Goal: Book appointment/travel/reservation

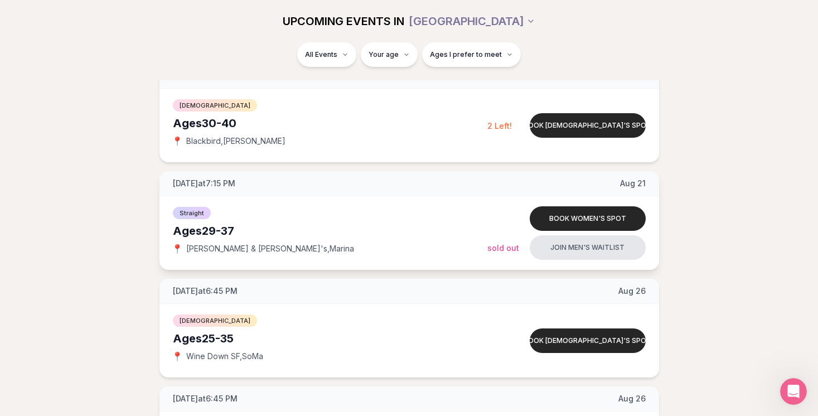
scroll to position [383, 0]
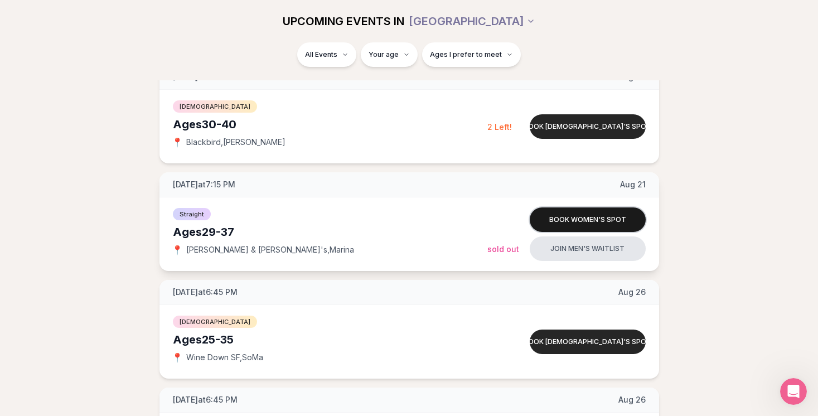
click at [559, 218] on button "Book women's spot" at bounding box center [587, 219] width 116 height 25
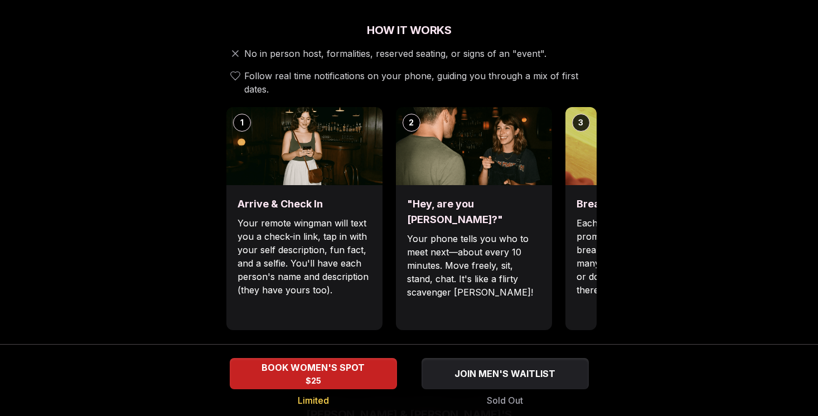
scroll to position [412, 0]
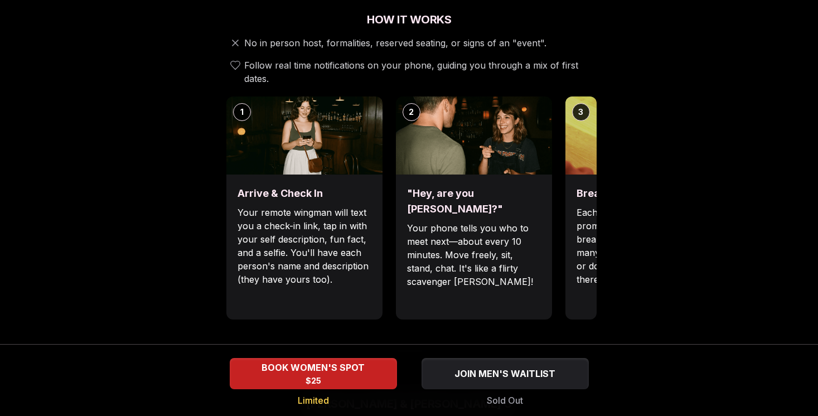
click at [581, 132] on img at bounding box center [643, 135] width 156 height 78
click at [575, 215] on div "Break the ice with prompts Each date will have new convo prompts on screen to h…" at bounding box center [643, 246] width 156 height 145
click at [586, 103] on div "3" at bounding box center [581, 112] width 18 height 18
click at [582, 103] on div "3" at bounding box center [581, 112] width 18 height 18
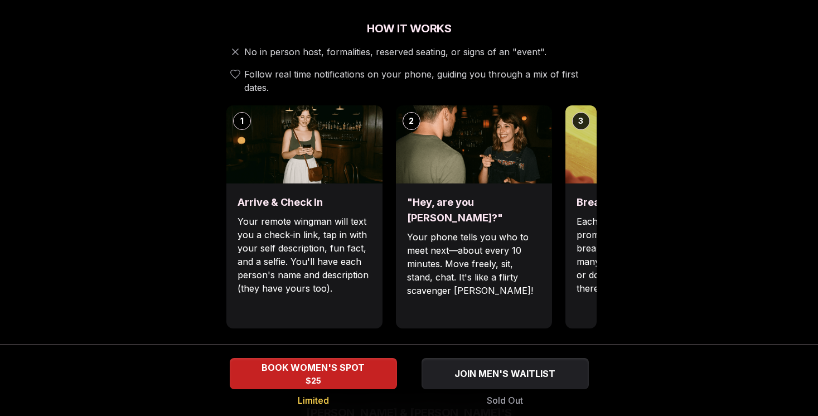
scroll to position [399, 0]
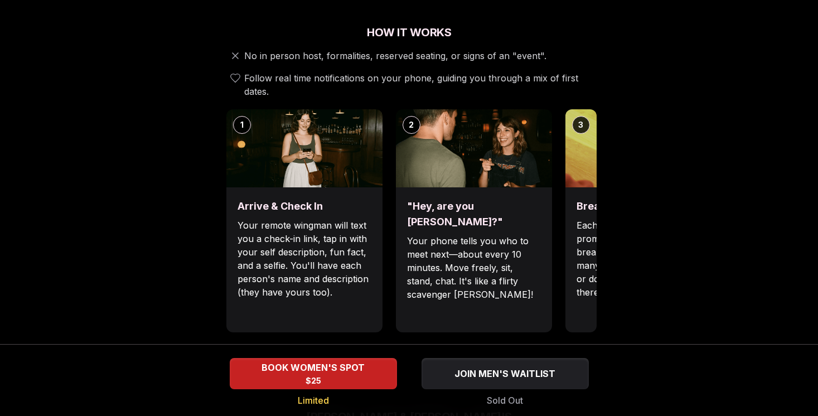
click at [378, 157] on img at bounding box center [304, 148] width 156 height 78
click at [461, 153] on img at bounding box center [474, 148] width 156 height 78
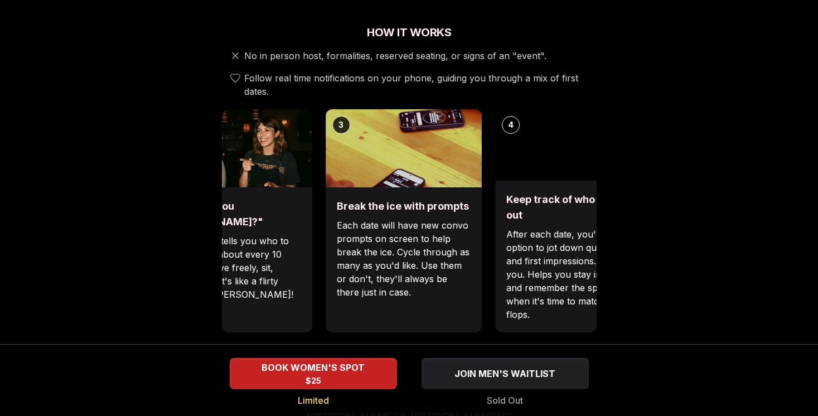
click at [325, 182] on div "3 Break the ice with prompts Each date will have new convo prompts on screen to…" at bounding box center [403, 220] width 156 height 223
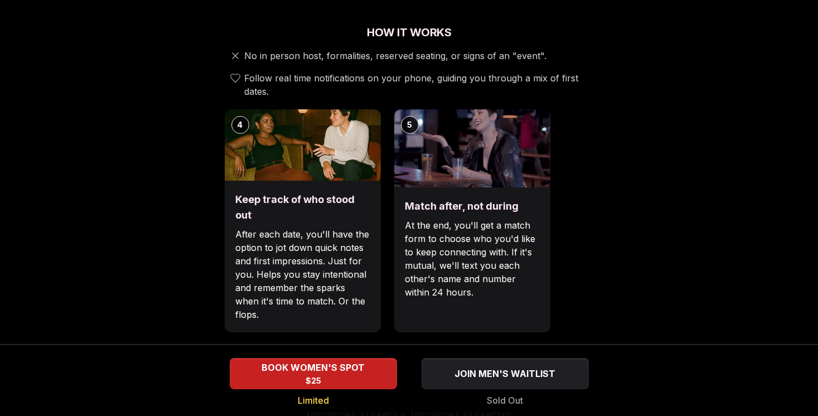
click at [95, 143] on div "Luvvly Speed Dating [DATE] Age Range 29 - 37 Orientation Straight Evening 7:15 …" at bounding box center [409, 352] width 762 height 1387
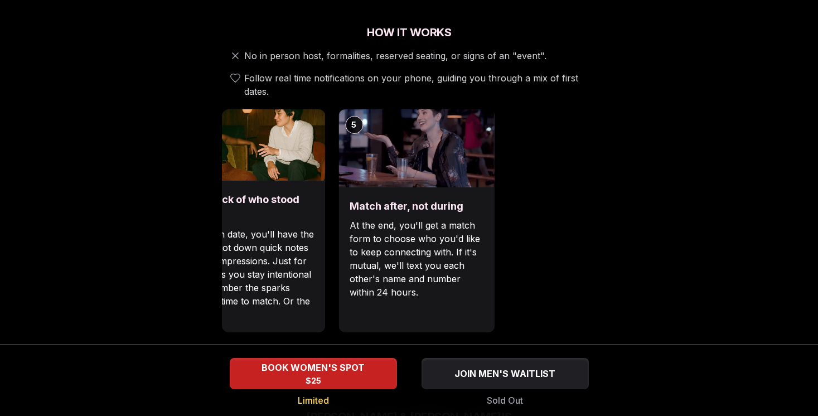
click at [216, 169] on div "Luvvly Speed Dating [DATE] Age Range 29 - 37 Orientation Straight Evening 7:15 …" at bounding box center [409, 352] width 762 height 1387
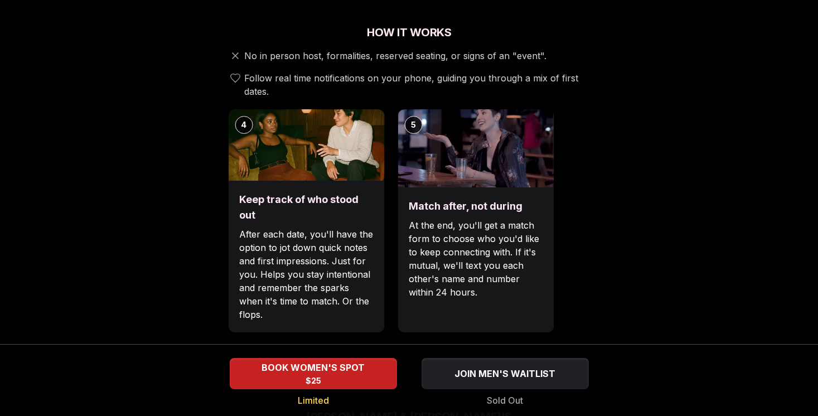
click at [402, 156] on img at bounding box center [475, 148] width 156 height 78
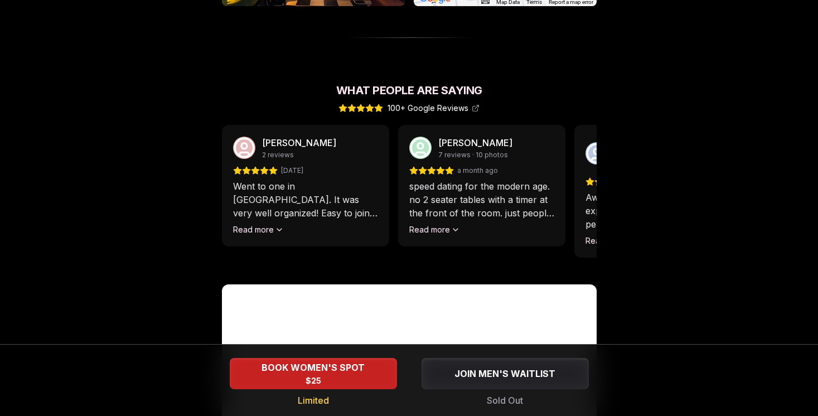
scroll to position [953, 0]
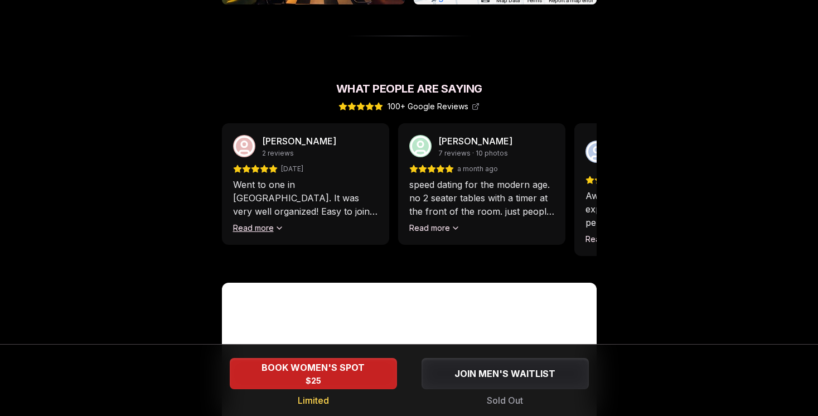
click at [275, 223] on icon at bounding box center [279, 227] width 9 height 9
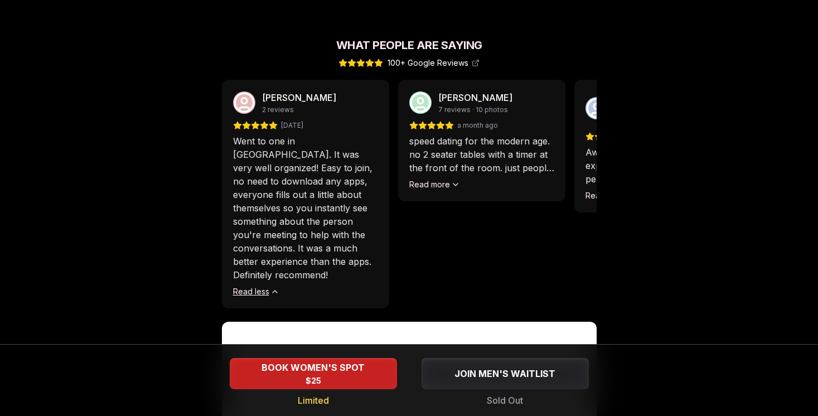
scroll to position [992, 0]
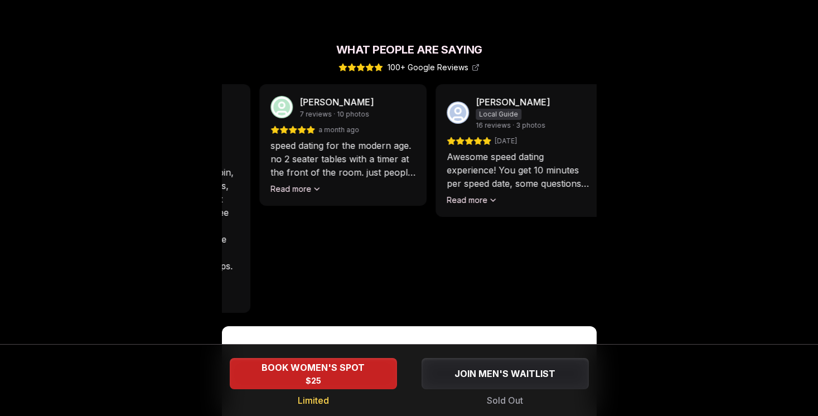
click at [253, 231] on div "[PERSON_NAME] 2 reviews [DATE] Went to one in [GEOGRAPHIC_DATA]. It was very we…" at bounding box center [270, 198] width 375 height 229
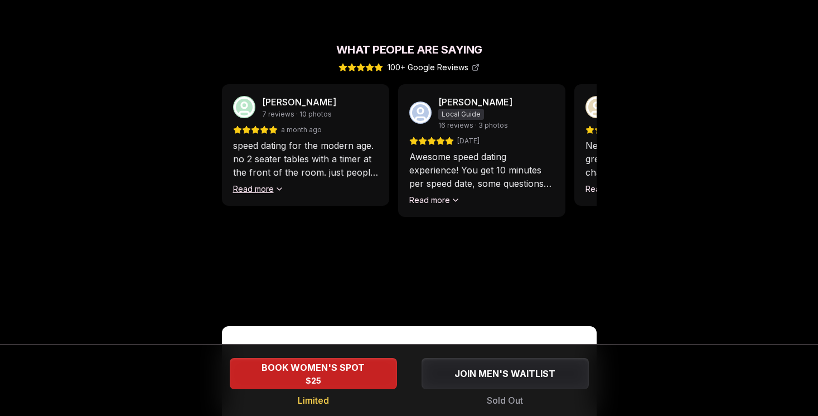
click at [264, 183] on button "Read more" at bounding box center [258, 188] width 51 height 11
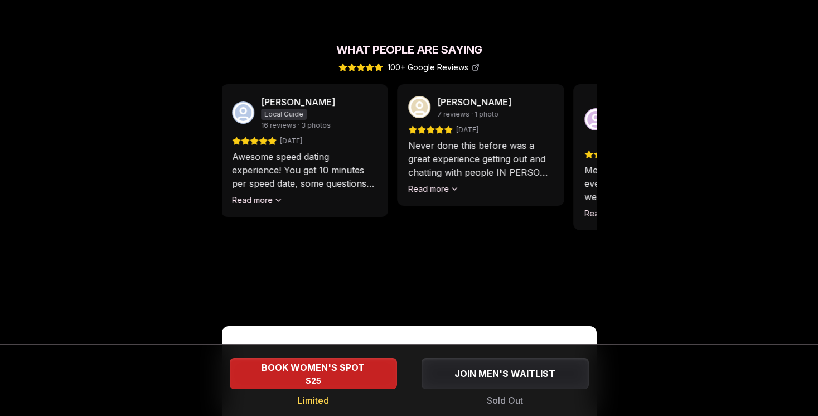
click at [251, 195] on button "Read more" at bounding box center [258, 200] width 51 height 11
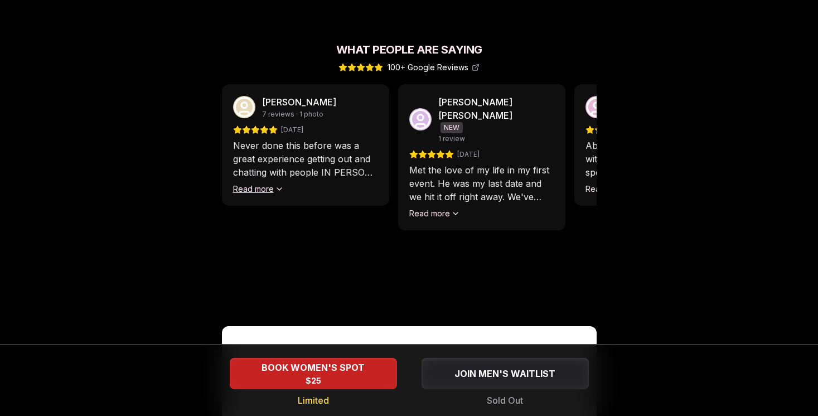
click at [246, 183] on button "Read more" at bounding box center [258, 188] width 51 height 11
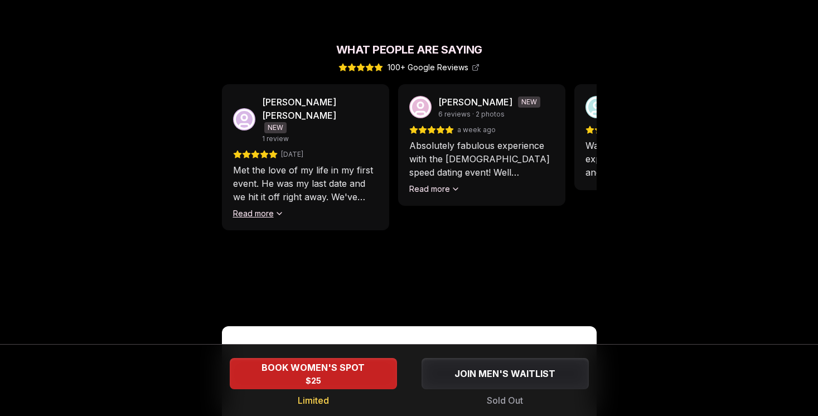
click at [251, 208] on button "Read more" at bounding box center [258, 213] width 51 height 11
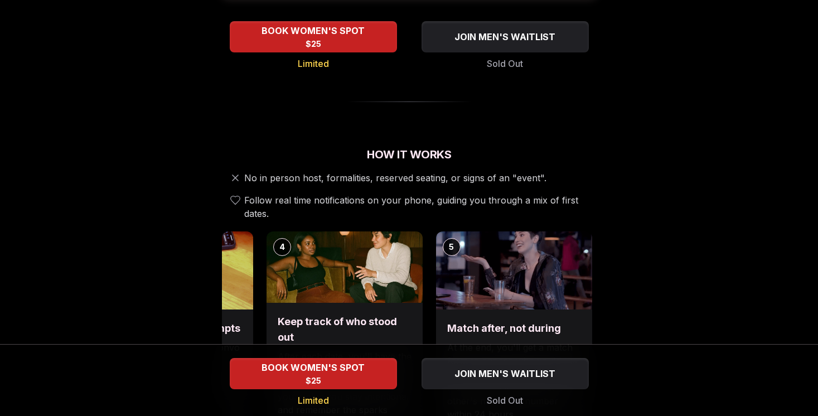
scroll to position [629, 0]
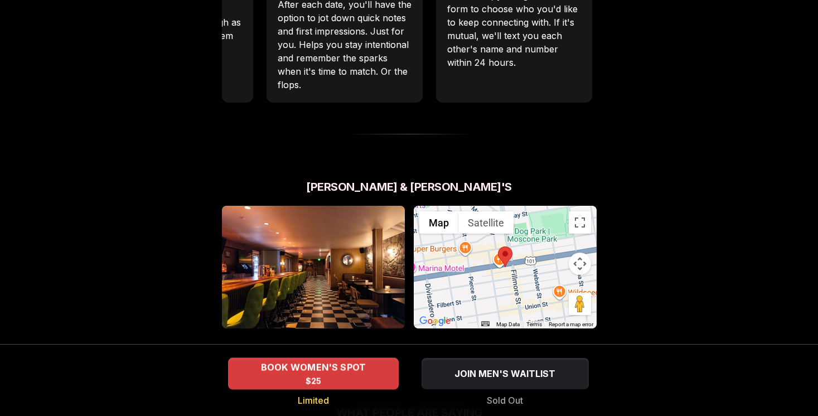
click at [279, 381] on div "BOOK WOMEN'S SPOT $25" at bounding box center [313, 373] width 171 height 31
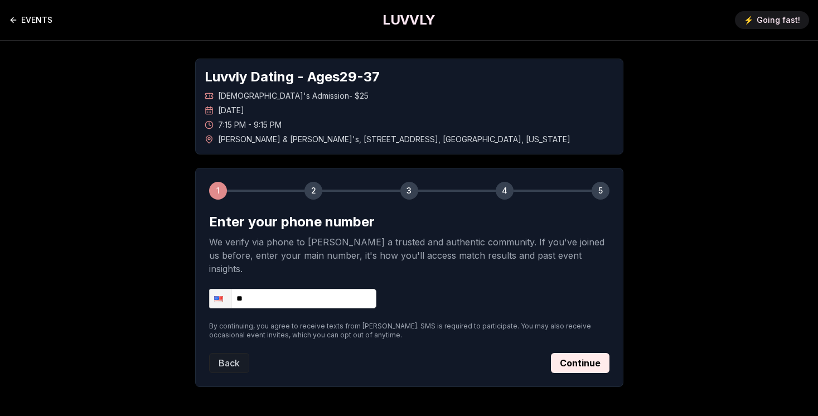
click at [40, 18] on link "EVENTS" at bounding box center [30, 20] width 43 height 22
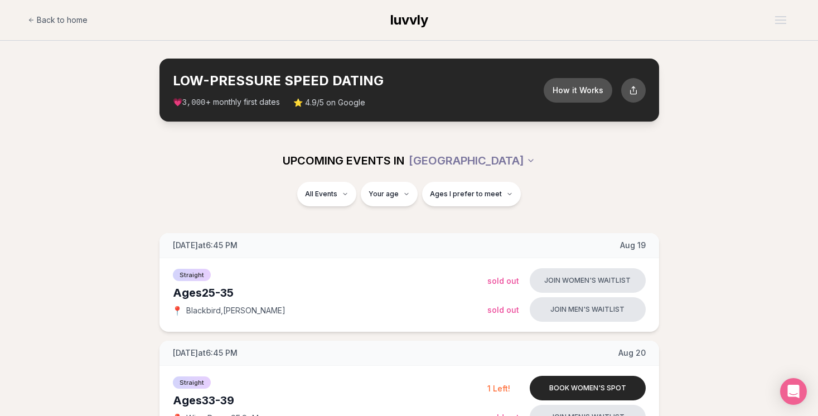
click at [667, 201] on div "All Events Your age Ages I prefer to meet" at bounding box center [409, 196] width 624 height 29
